Goal: Task Accomplishment & Management: Manage account settings

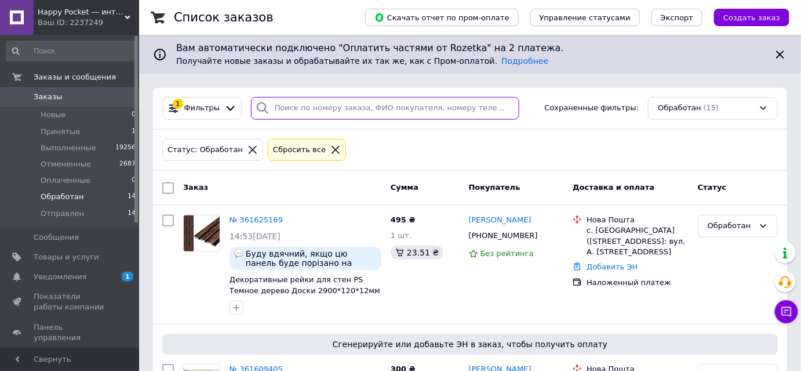
click at [302, 107] on input "search" at bounding box center [385, 108] width 268 height 23
paste input "380637985228"
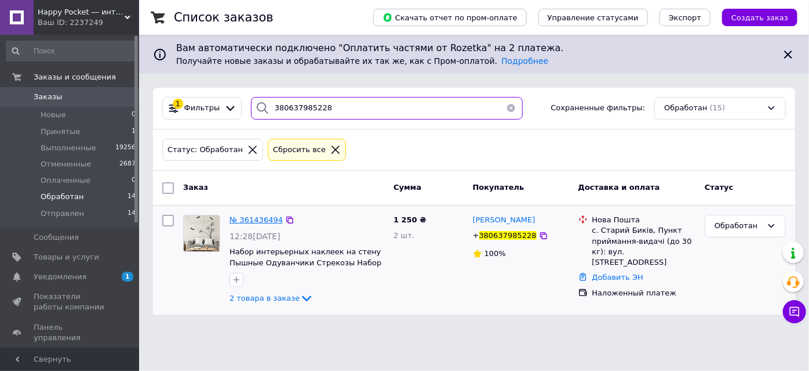
type input "380637985228"
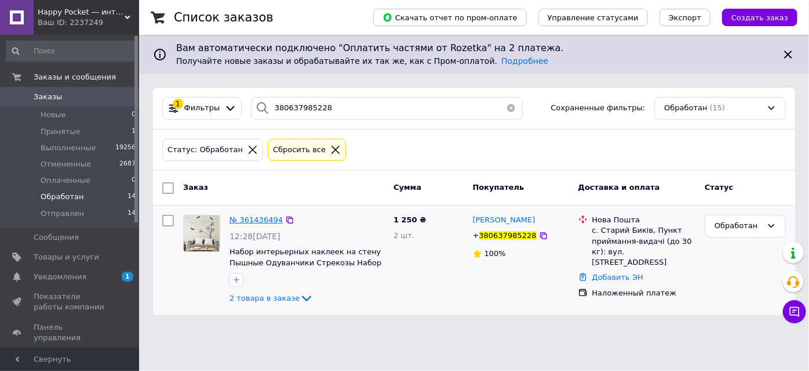
click at [256, 219] on span "№ 361436494" at bounding box center [256, 219] width 53 height 9
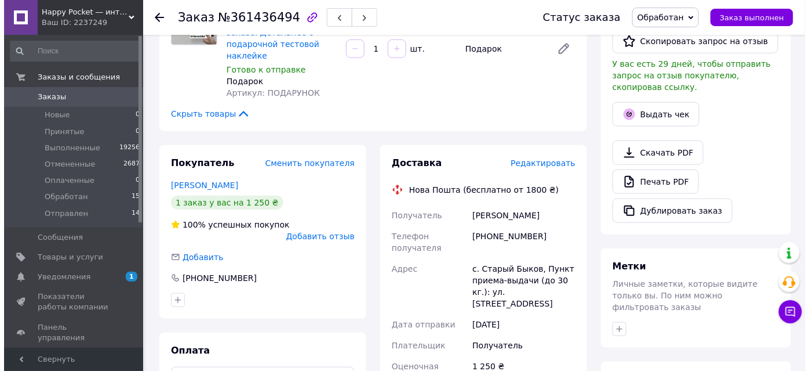
scroll to position [316, 0]
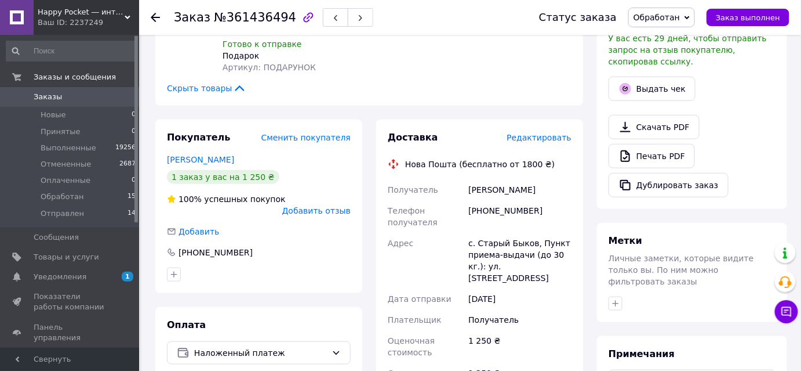
click at [304, 206] on span "Добавить отзыв" at bounding box center [316, 210] width 68 height 9
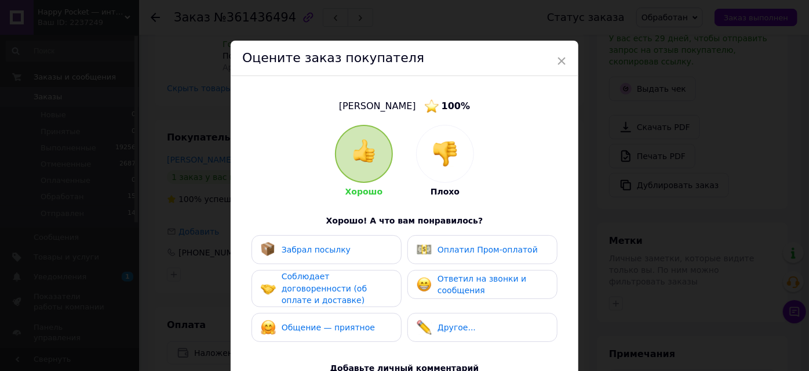
click at [448, 168] on div at bounding box center [445, 153] width 57 height 57
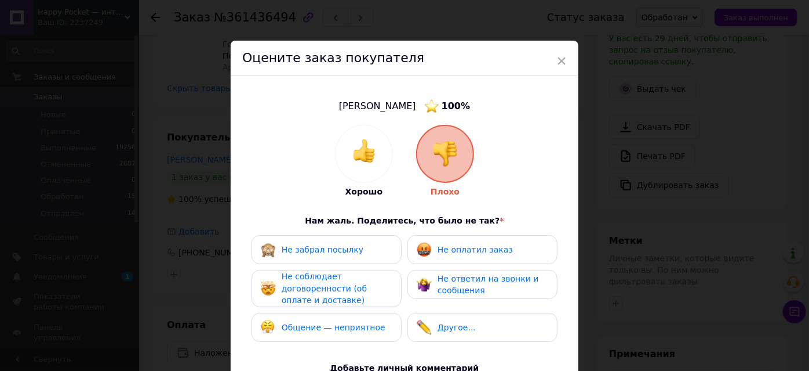
click at [467, 249] on span "Не оплатил заказ" at bounding box center [475, 249] width 75 height 9
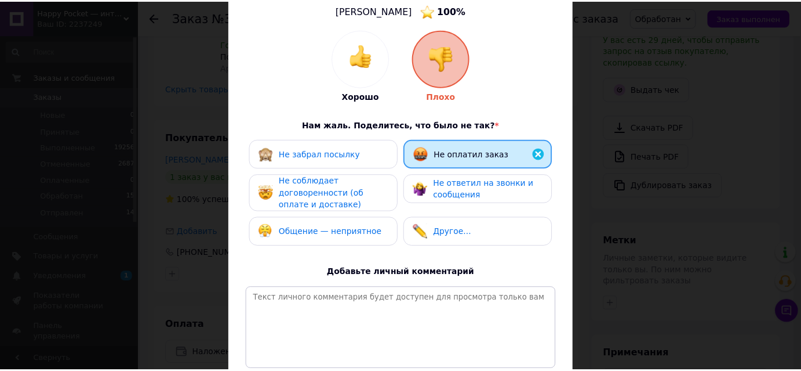
scroll to position [205, 0]
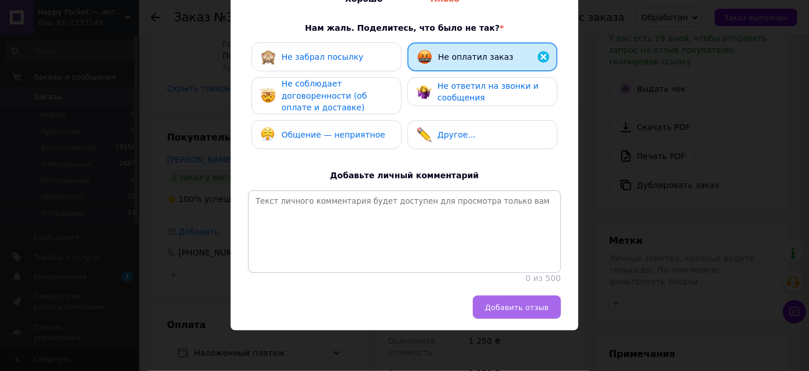
click at [514, 307] on span "Добавить отзыв" at bounding box center [517, 307] width 64 height 9
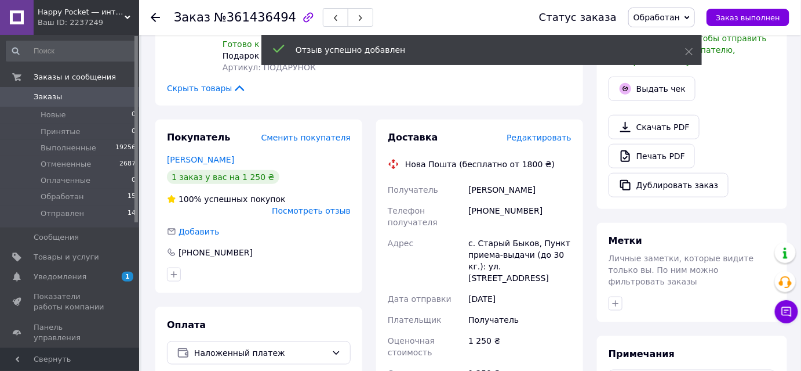
click at [671, 15] on span "Обработан" at bounding box center [657, 17] width 46 height 9
click at [663, 72] on li "Отменен" at bounding box center [662, 75] width 66 height 17
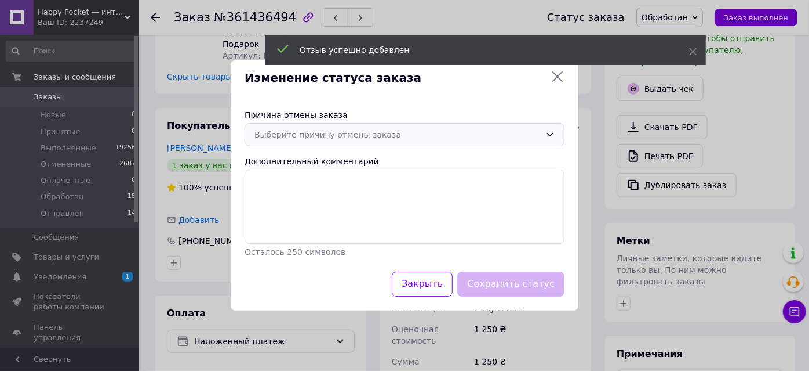
click at [386, 139] on div "Выберите причину отмены заказа" at bounding box center [398, 134] width 286 height 13
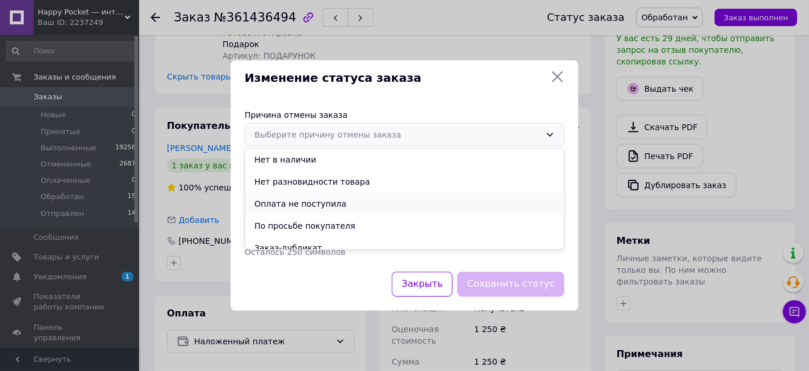
click at [302, 206] on li "Оплата не поступила" at bounding box center [404, 204] width 319 height 22
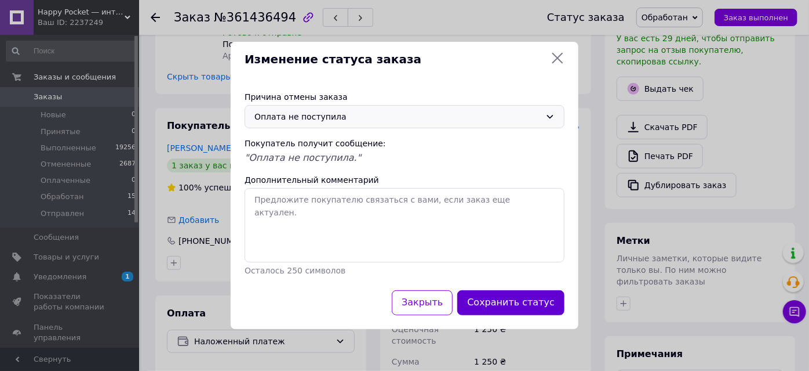
click at [505, 306] on button "Сохранить статус" at bounding box center [510, 302] width 107 height 25
